Goal: Check status: Check status

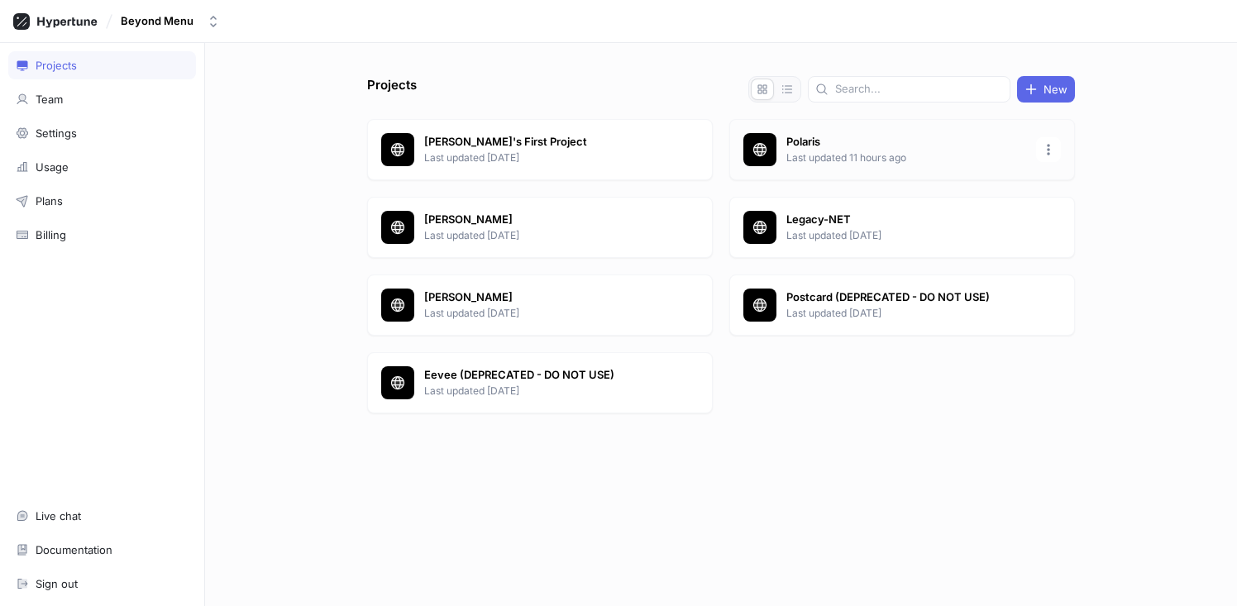
click at [911, 147] on p "Polaris" at bounding box center [907, 142] width 240 height 17
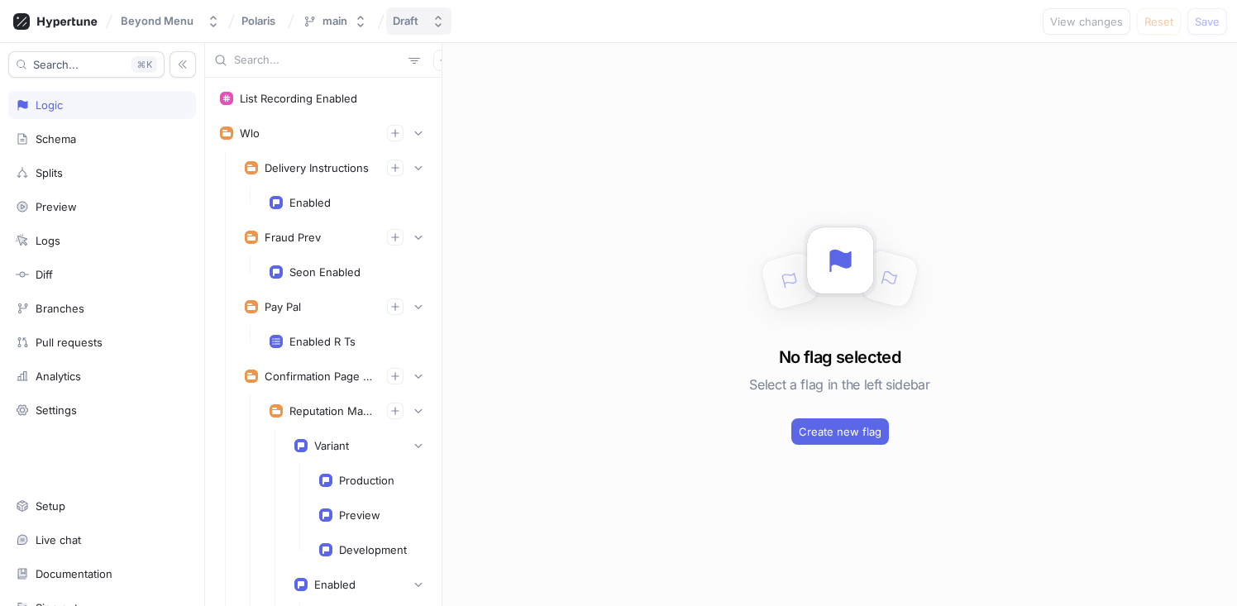
click at [442, 20] on icon "button" at bounding box center [438, 21] width 13 height 13
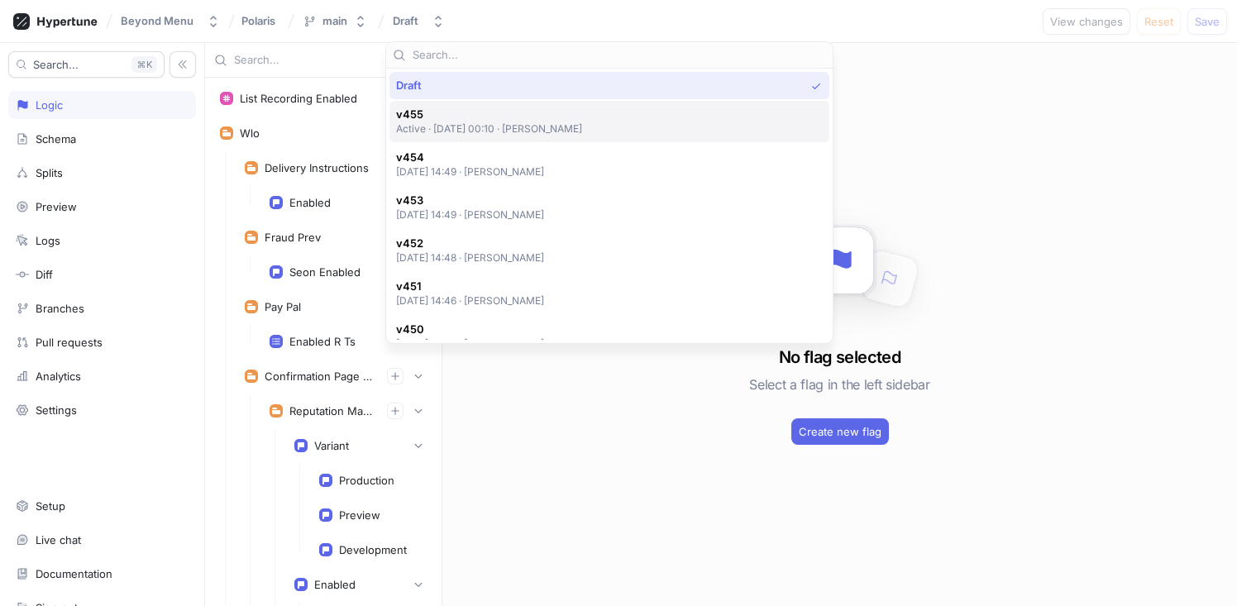
click at [543, 132] on p "Active ‧ [DATE] 00:10 ‧ [PERSON_NAME]" at bounding box center [489, 129] width 187 height 14
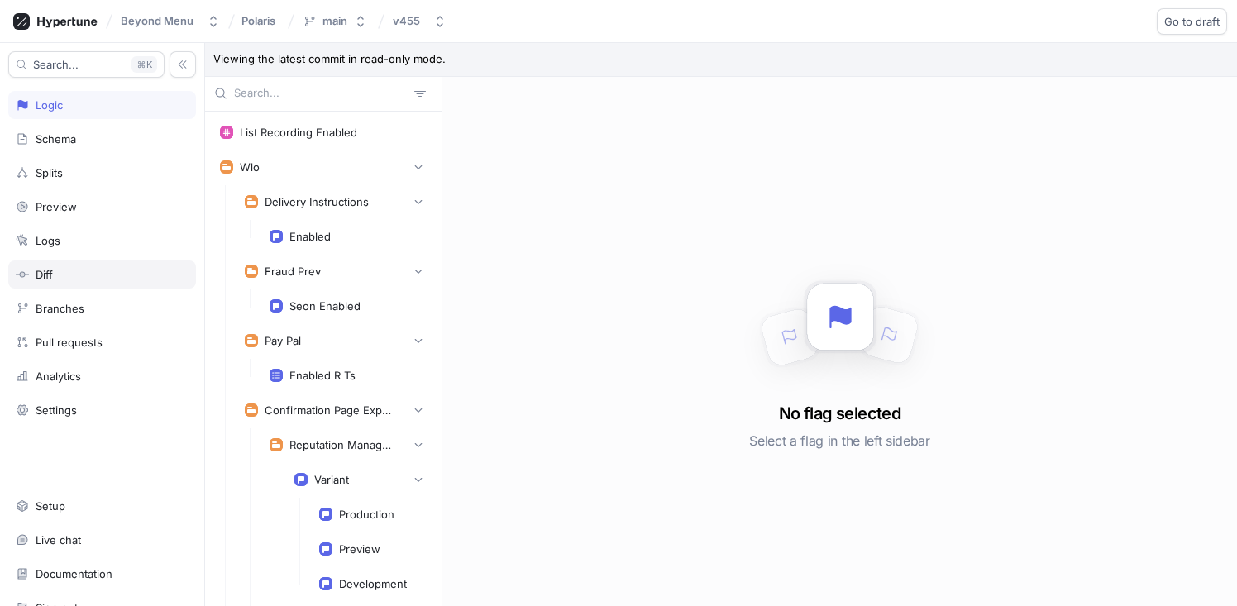
click at [98, 268] on div "Diff" at bounding box center [102, 274] width 173 height 13
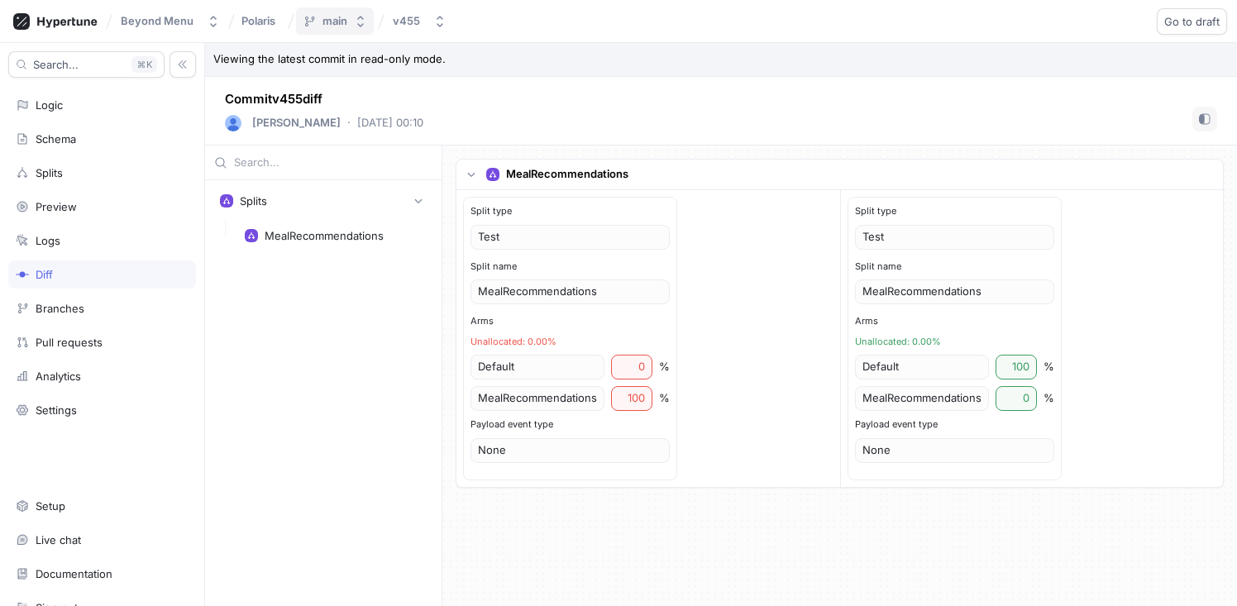
click at [349, 22] on button "main" at bounding box center [335, 20] width 78 height 27
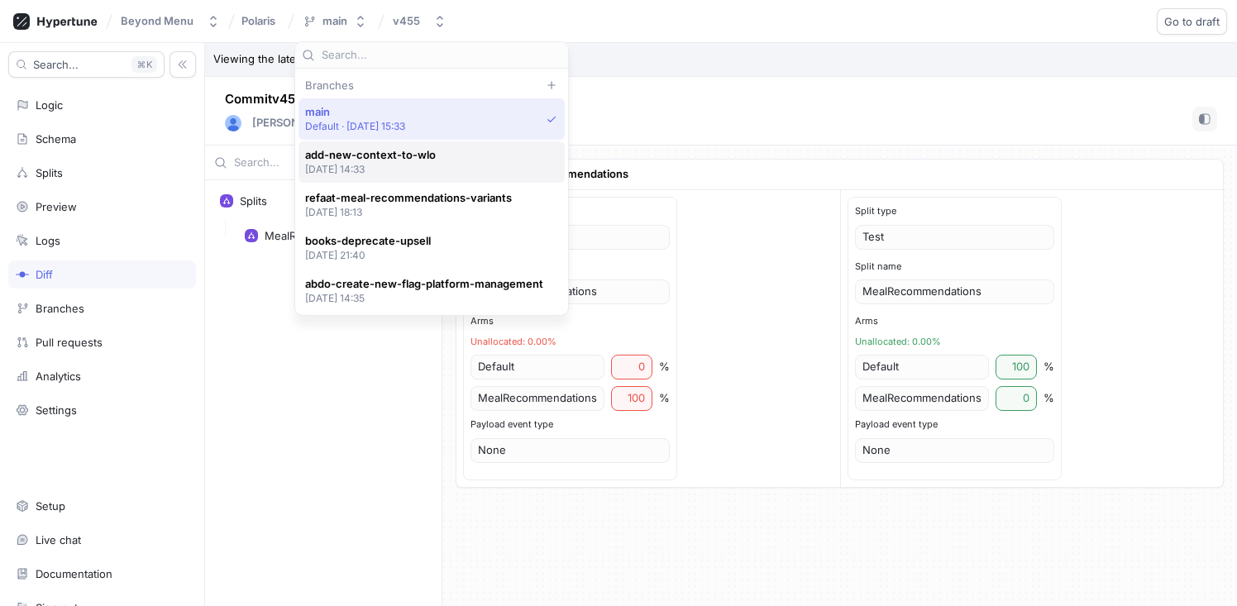
click at [380, 163] on p "[DATE] 14:33" at bounding box center [370, 169] width 131 height 14
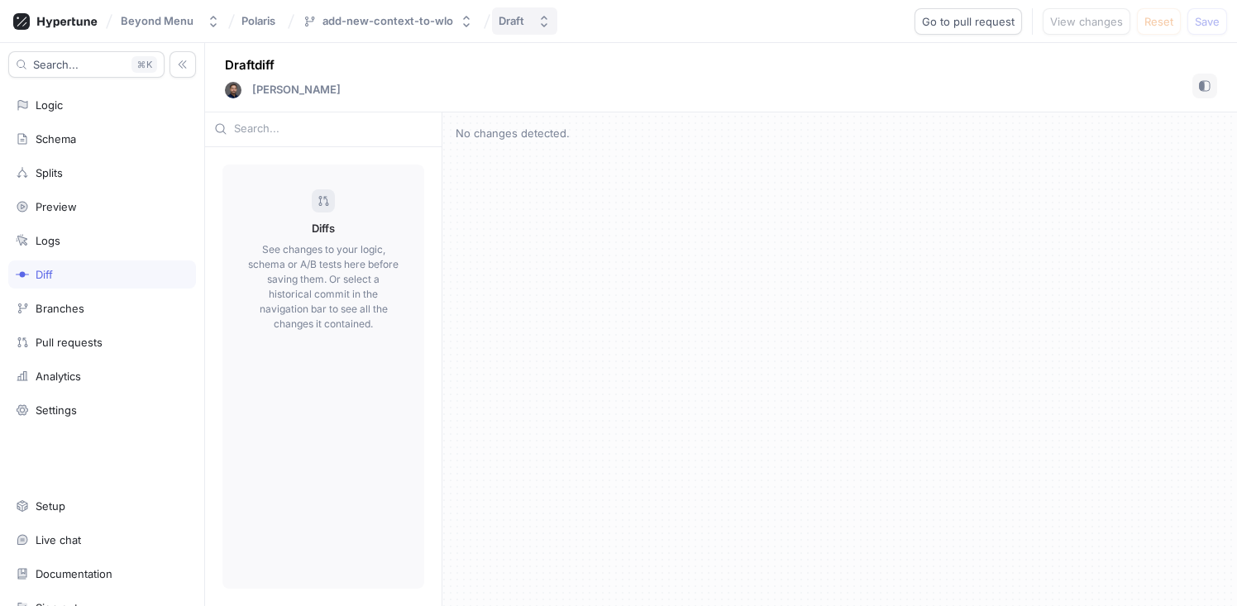
click at [521, 24] on div "Draft" at bounding box center [515, 21] width 32 height 14
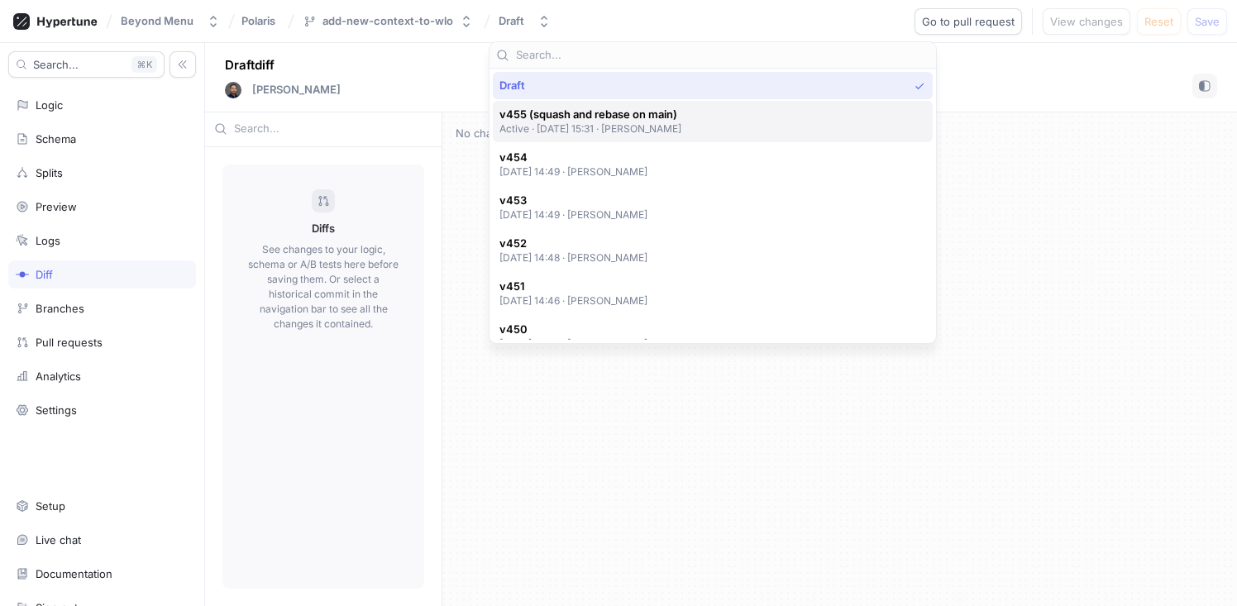
click at [528, 108] on span "v455 (squash and rebase on main)" at bounding box center [591, 115] width 183 height 14
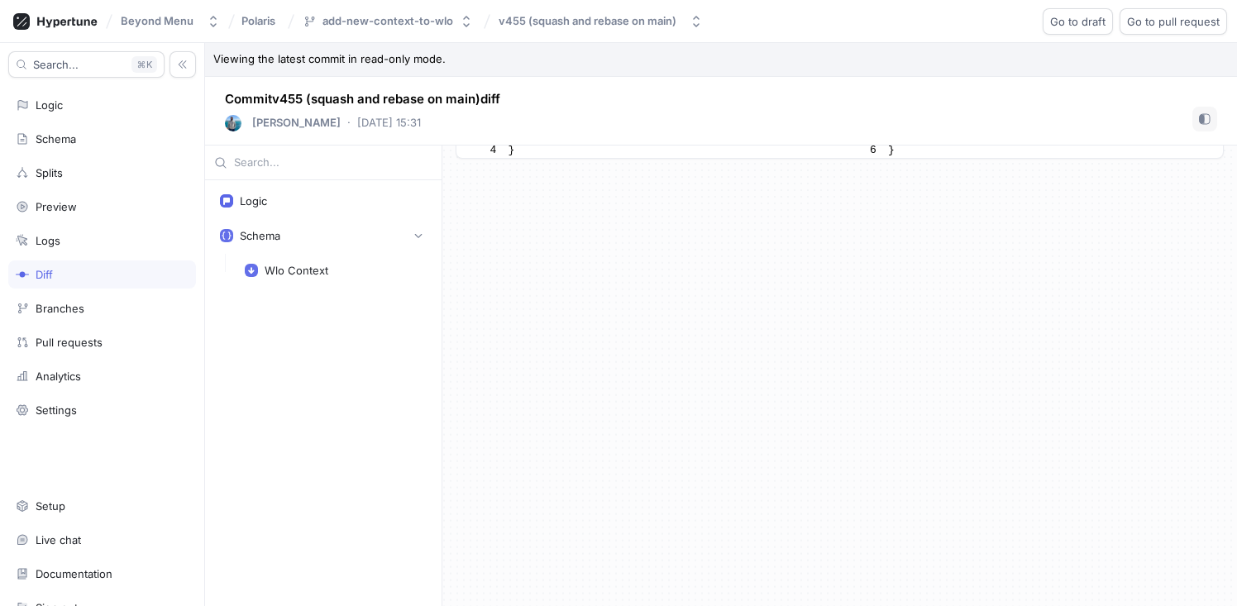
scroll to position [26837, 0]
